Goal: Task Accomplishment & Management: Manage account settings

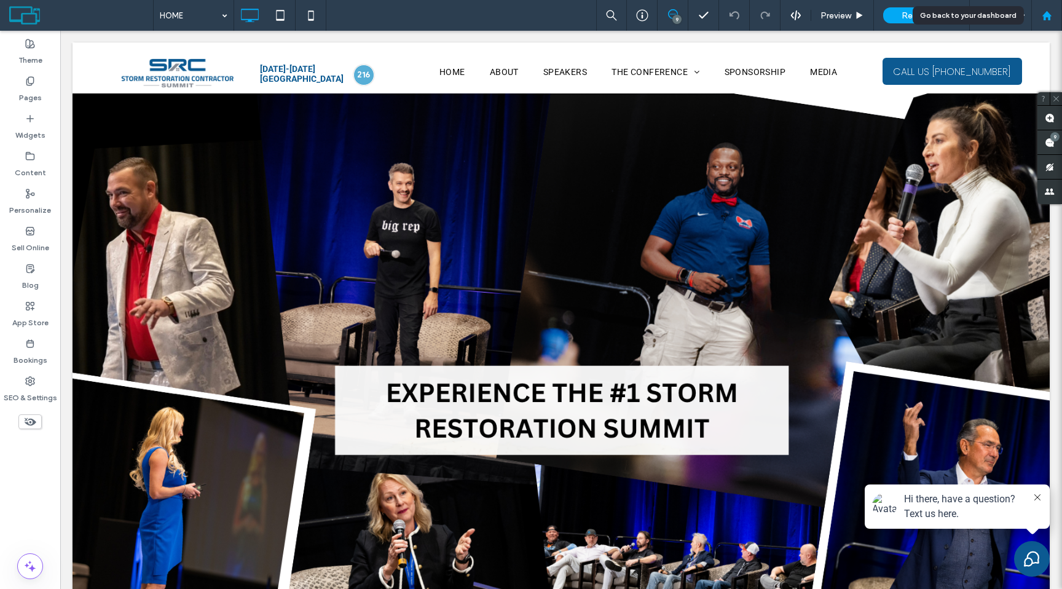
click at [1061, 14] on div at bounding box center [1047, 15] width 30 height 10
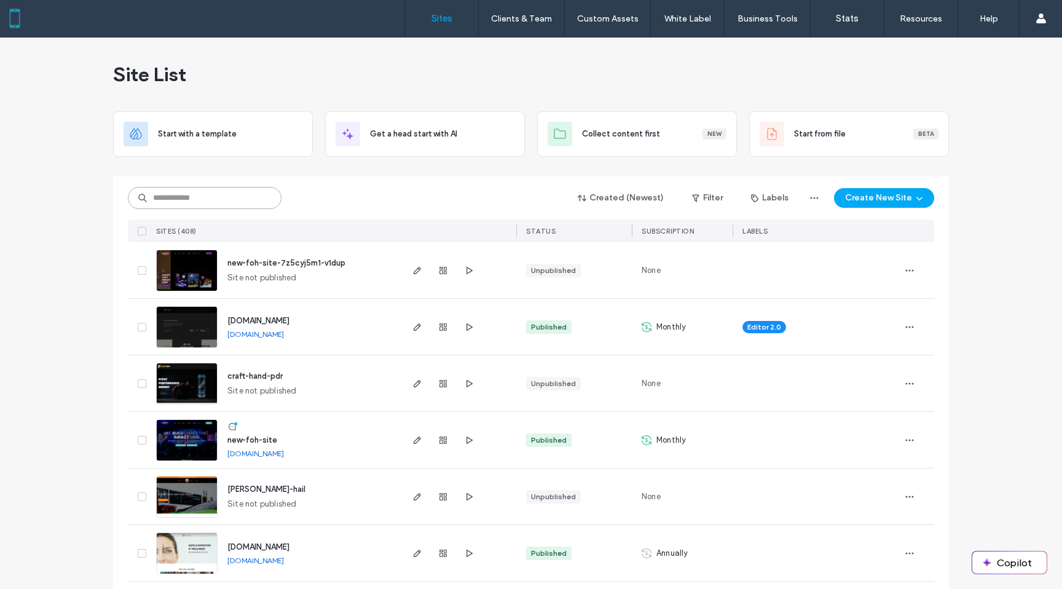
click at [242, 203] on input at bounding box center [205, 198] width 154 height 22
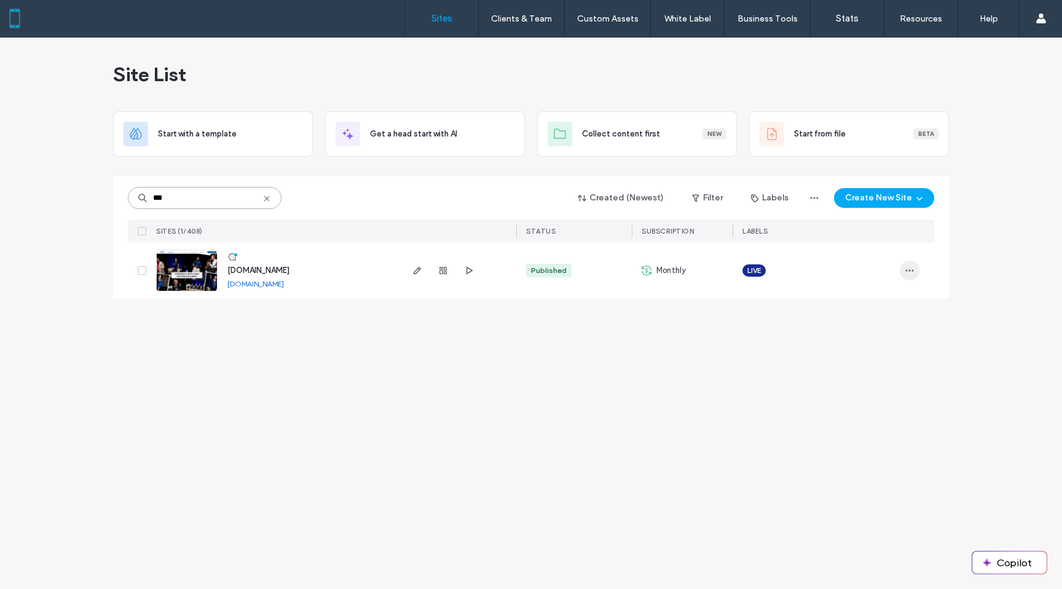
type input "***"
click at [905, 272] on icon "button" at bounding box center [910, 271] width 10 height 10
click at [854, 379] on span "Transfer Site" at bounding box center [857, 380] width 48 height 12
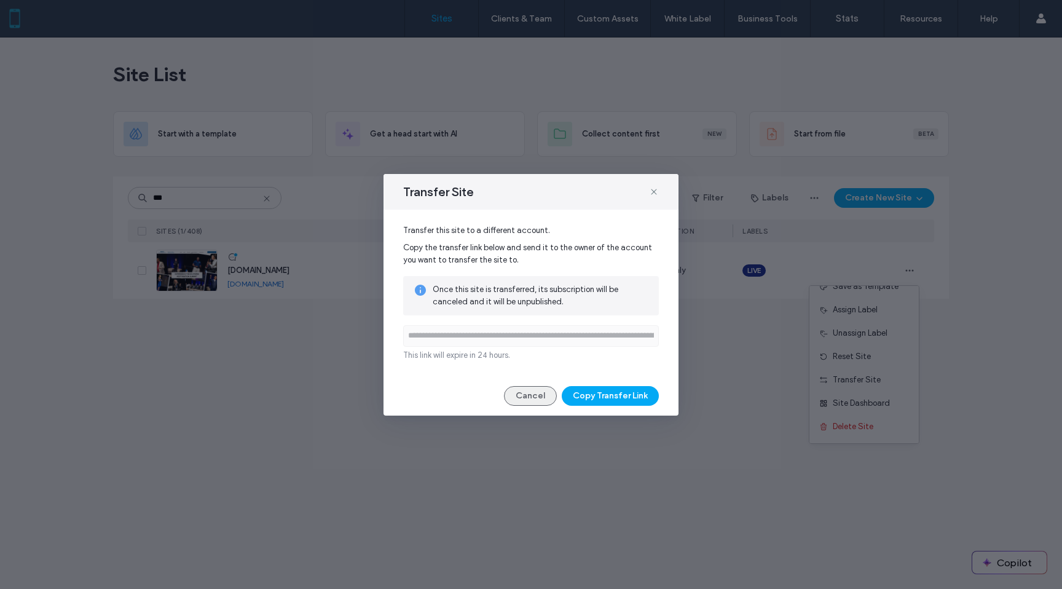
click at [532, 395] on button "Cancel" at bounding box center [530, 396] width 53 height 20
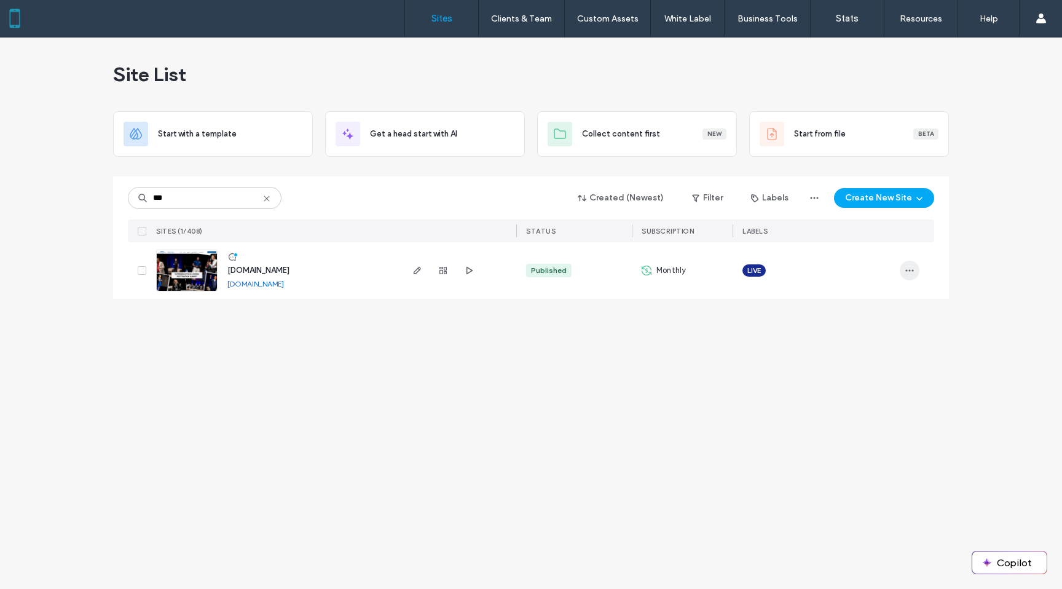
click at [907, 267] on icon "button" at bounding box center [910, 271] width 10 height 10
click at [863, 399] on span "Site Dashboard" at bounding box center [861, 403] width 57 height 12
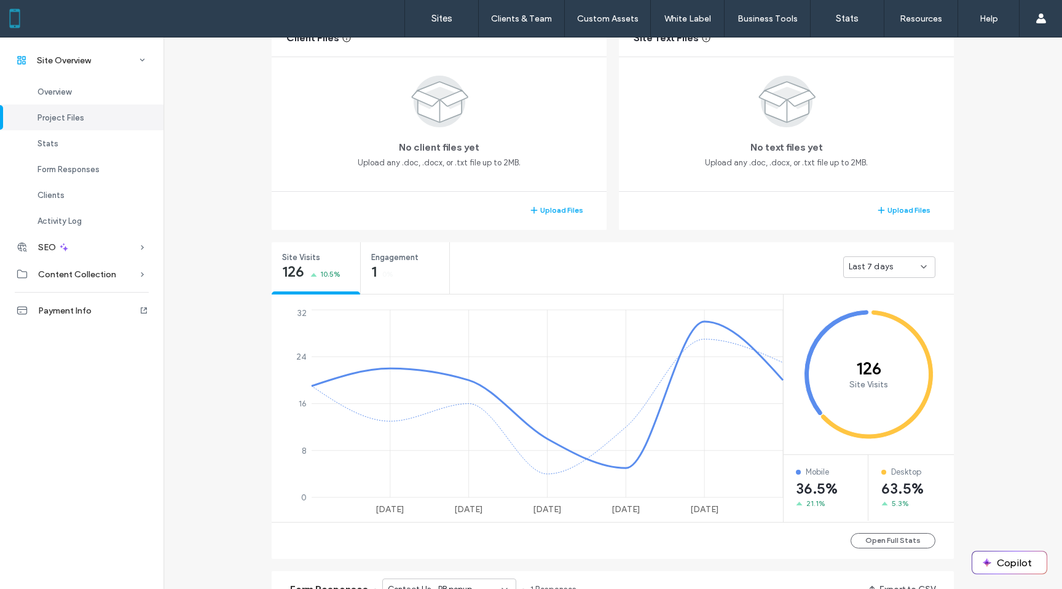
scroll to position [303, 0]
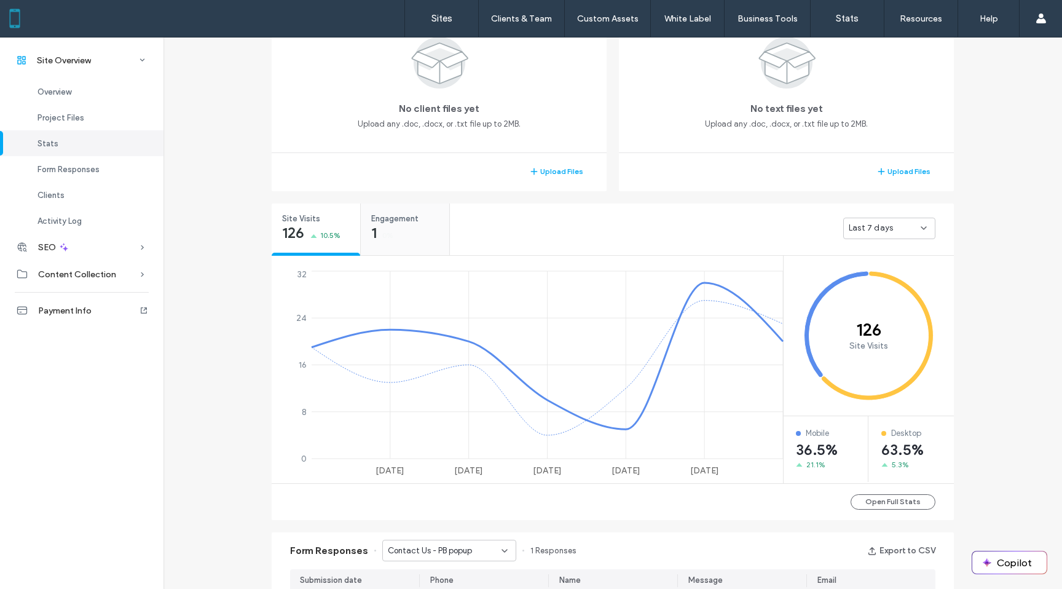
click at [387, 245] on div "Engagement 1 0%" at bounding box center [405, 226] width 89 height 46
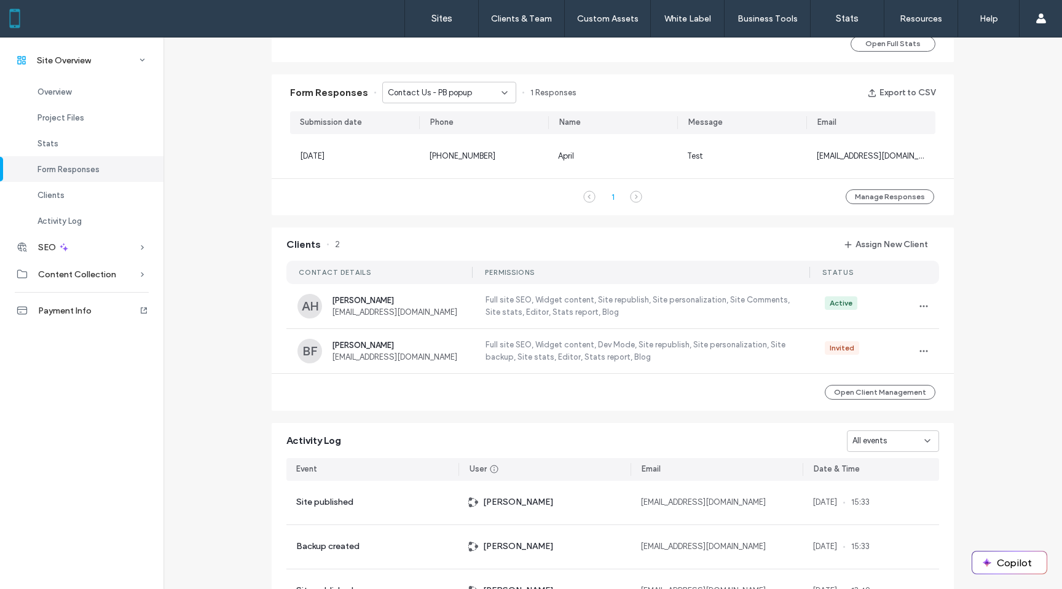
scroll to position [614, 0]
click at [875, 250] on button "Assign New Client" at bounding box center [886, 244] width 106 height 20
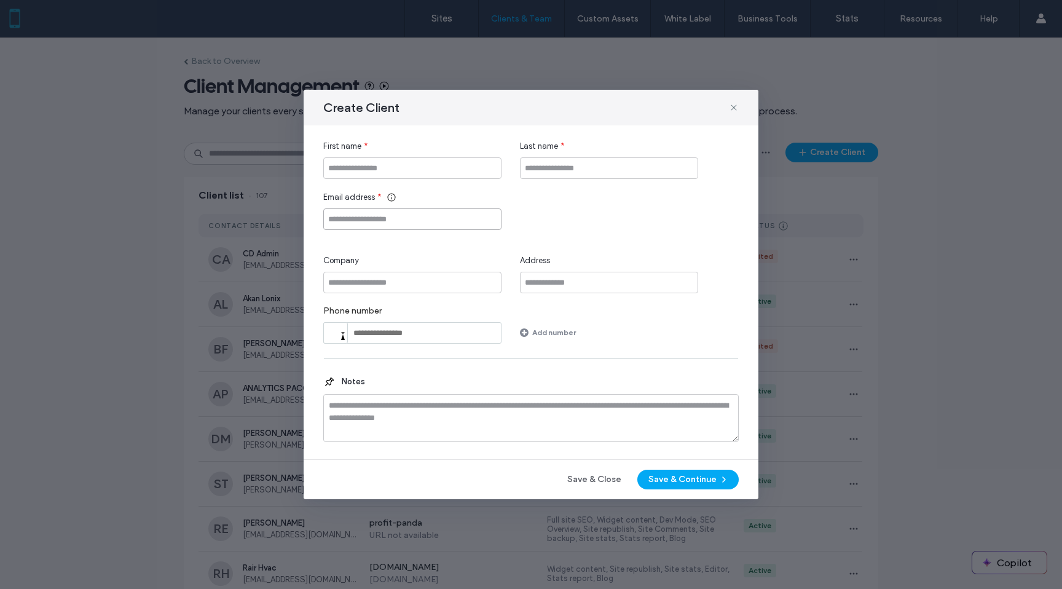
click at [413, 218] on input "Email address" at bounding box center [412, 219] width 178 height 22
paste input "**********"
type input "**********"
click at [386, 178] on input "First name" at bounding box center [412, 168] width 178 height 22
type input "****"
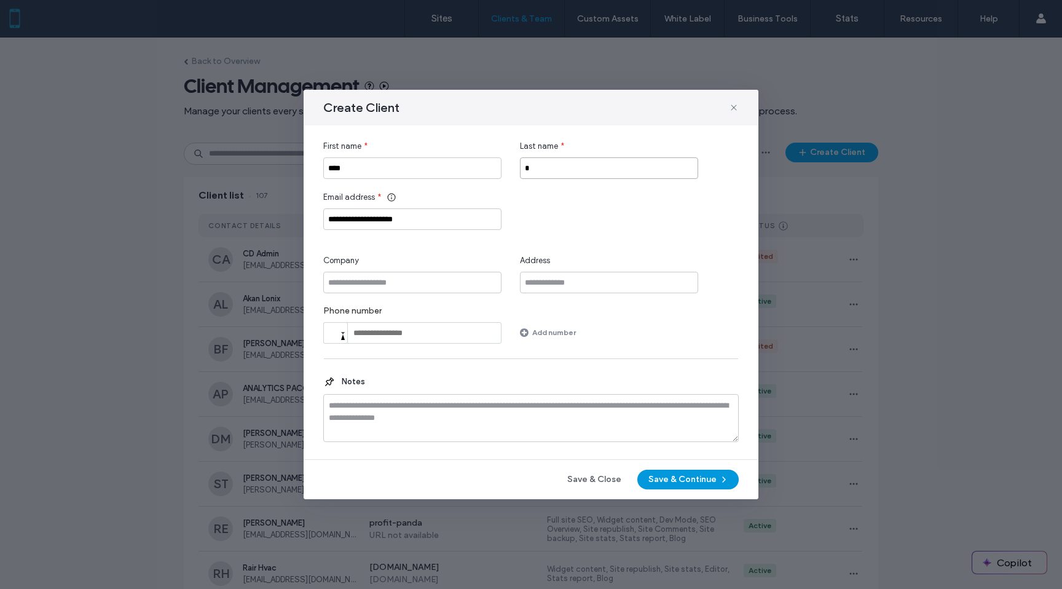
type input "*"
click at [666, 478] on button "Save & Continue" at bounding box center [687, 480] width 101 height 20
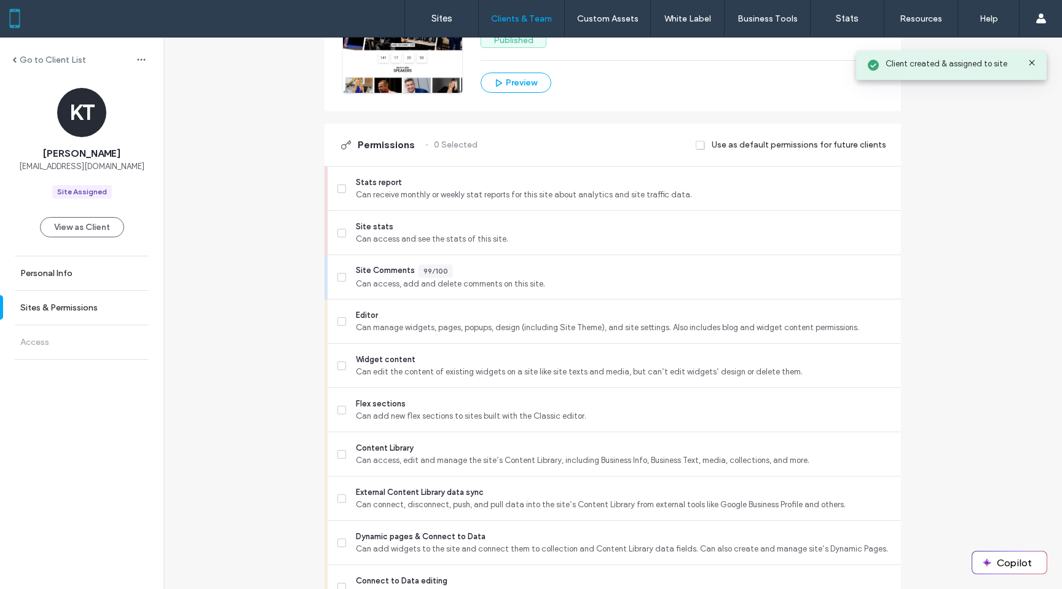
scroll to position [332, 0]
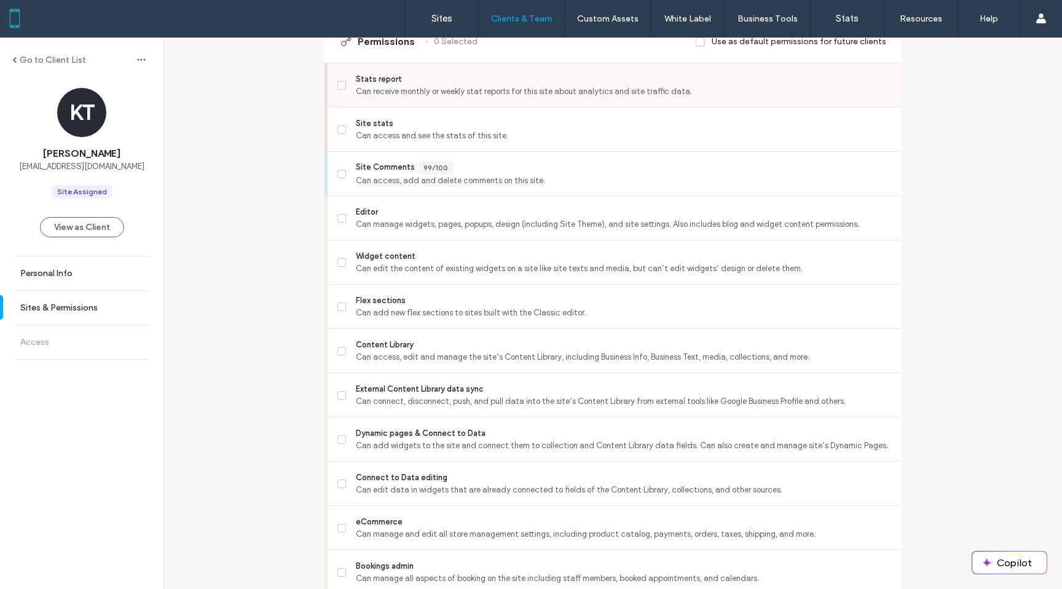
click at [342, 79] on label "Stats report Can receive monthly or weekly stat reports for this site about ana…" at bounding box center [614, 85] width 554 height 25
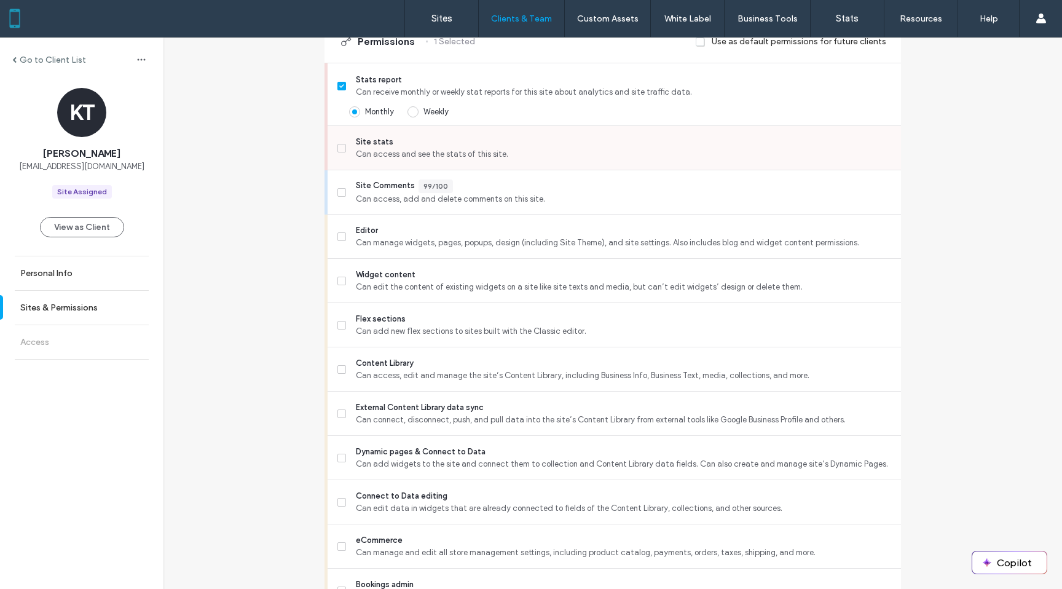
click at [340, 144] on span at bounding box center [341, 148] width 9 height 9
click at [342, 236] on label "Editor Can manage widgets, pages, popups, design (including Site Theme), and si…" at bounding box center [614, 236] width 554 height 25
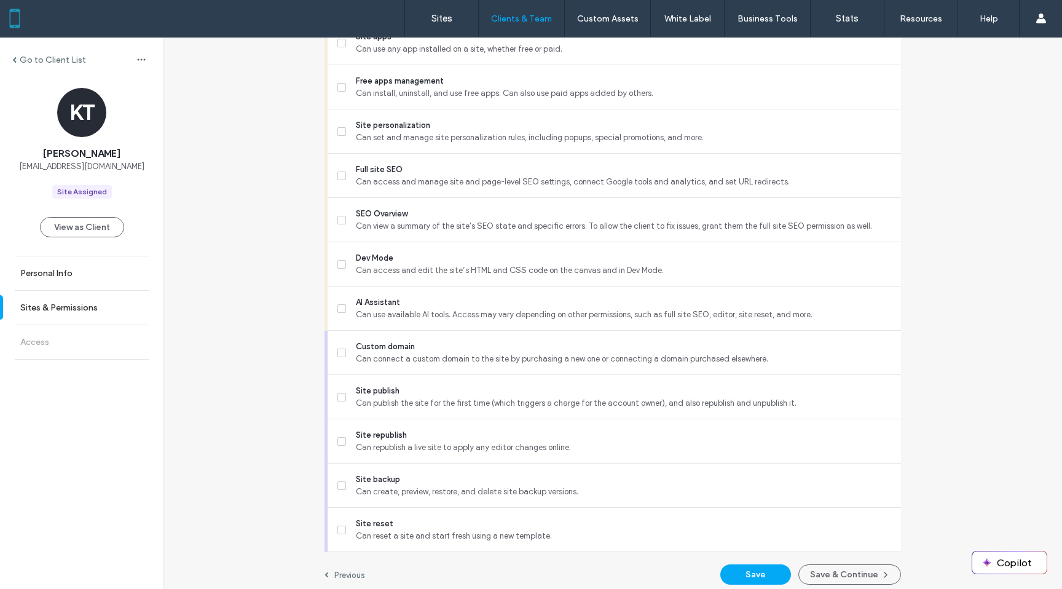
scroll to position [976, 0]
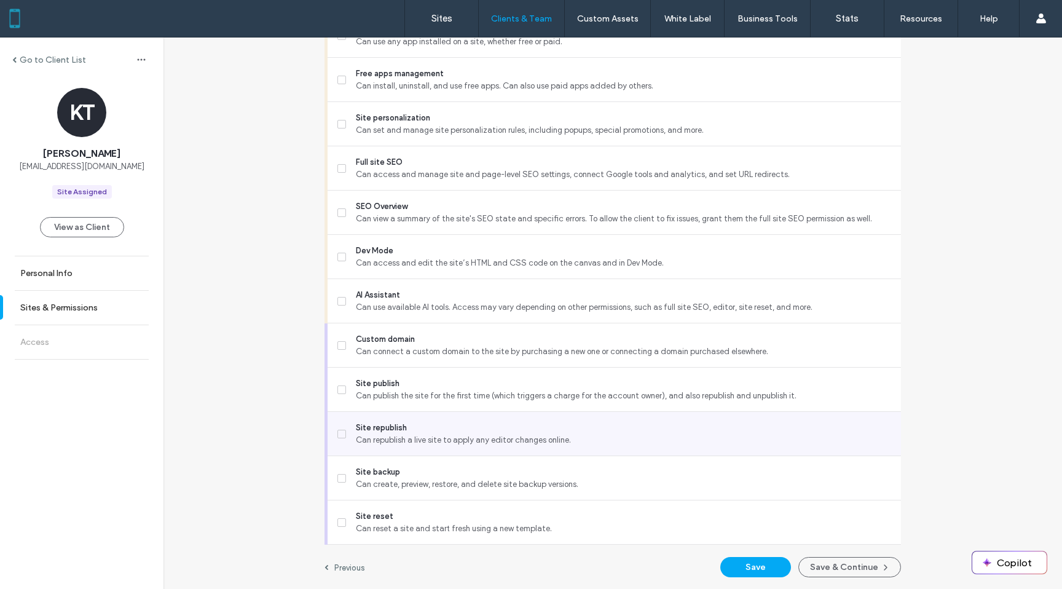
click at [340, 438] on label "Site republish Can republish a live site to apply any editor changes online." at bounding box center [614, 434] width 554 height 25
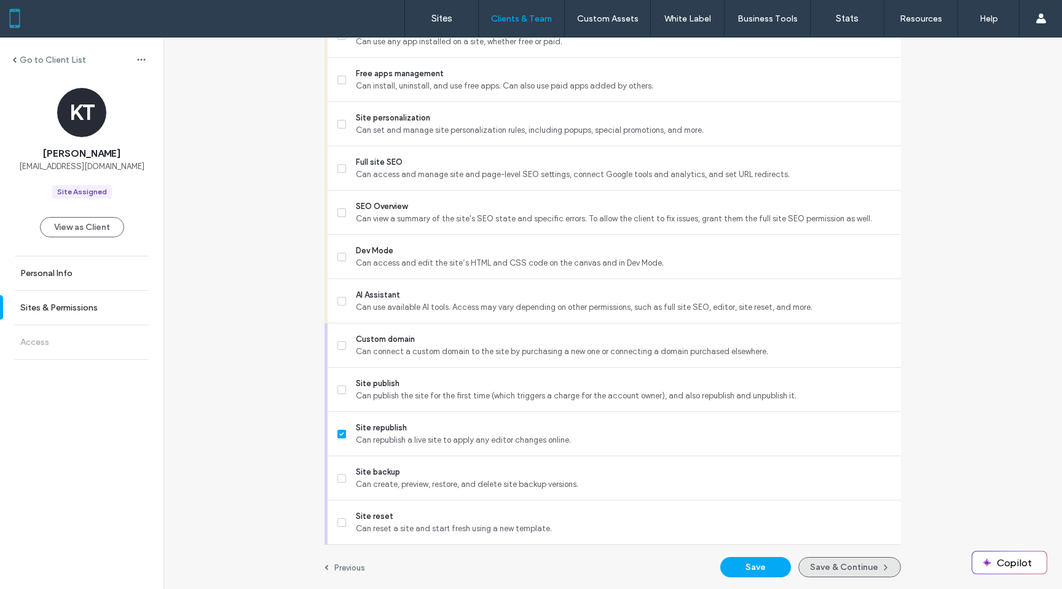
click at [827, 572] on button "Save & Continue" at bounding box center [849, 567] width 103 height 20
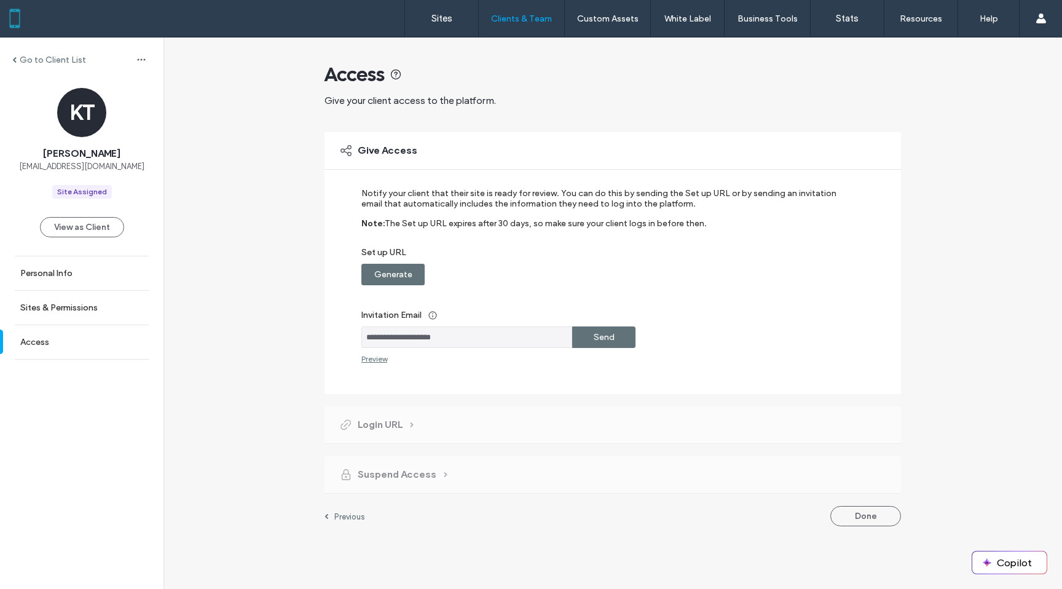
click at [603, 336] on label "Send" at bounding box center [604, 337] width 21 height 23
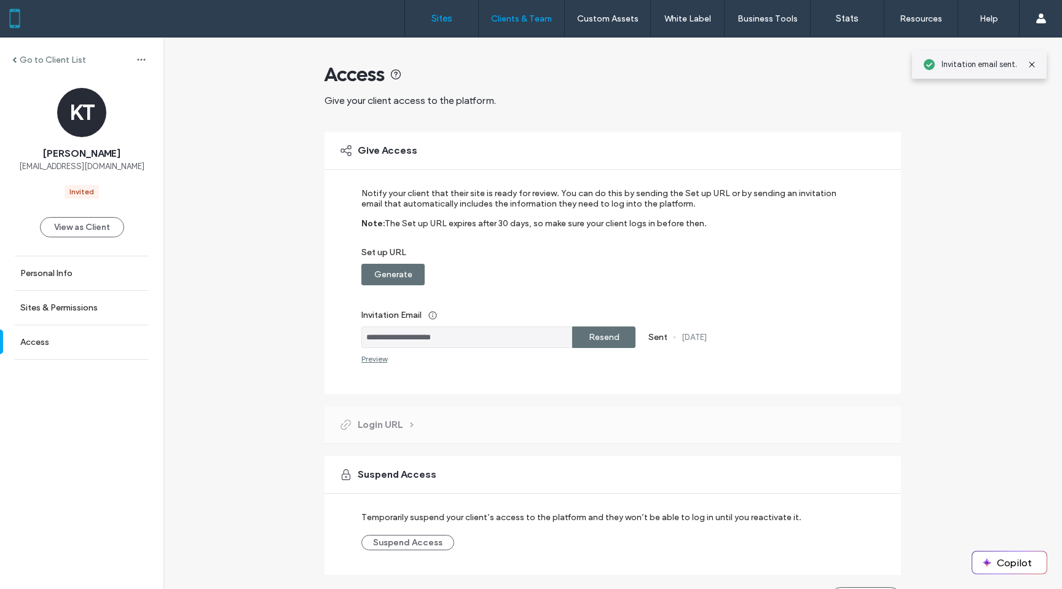
click at [434, 10] on link "Sites" at bounding box center [441, 18] width 73 height 37
